Goal: Information Seeking & Learning: Learn about a topic

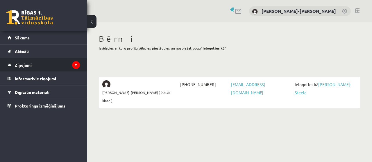
click at [23, 62] on legend "Ziņojumi 2" at bounding box center [47, 64] width 65 height 13
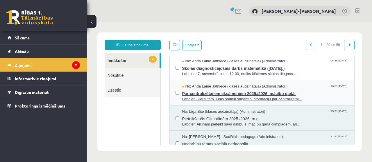
click at [246, 92] on span "Par centralizētajiem eksāmeniem 2025./2026. mācību gadā." at bounding box center [265, 92] width 166 height 7
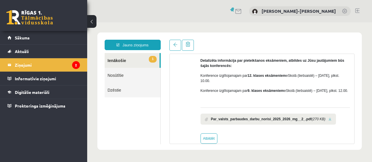
scroll to position [119, 0]
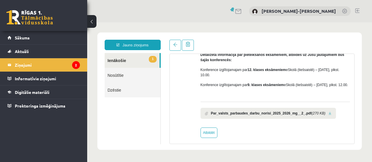
click at [328, 116] on link at bounding box center [329, 114] width 3 height 4
click at [41, 64] on legend "Ziņojumi 2" at bounding box center [47, 64] width 65 height 13
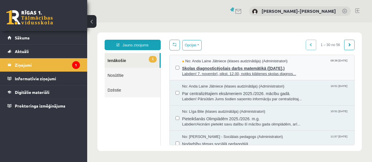
scroll to position [0, 0]
click at [246, 69] on span "Skolas diagnosticējošais darbs matemātikā ([DATE].)" at bounding box center [265, 67] width 166 height 7
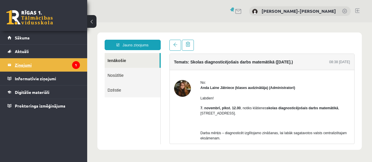
click at [26, 64] on legend "Ziņojumi 1" at bounding box center [47, 64] width 65 height 13
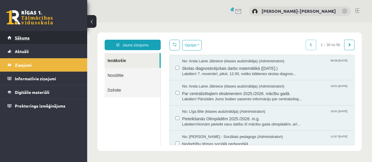
click at [29, 38] on span "Sākums" at bounding box center [22, 37] width 15 height 5
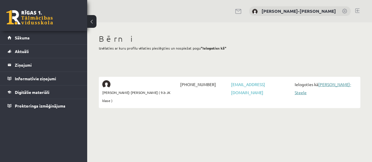
click at [337, 83] on link "[PERSON_NAME]-Steele" at bounding box center [323, 88] width 56 height 13
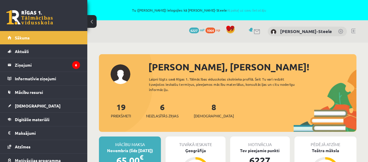
click at [354, 31] on link at bounding box center [353, 31] width 4 height 5
